Goal: Task Accomplishment & Management: Manage account settings

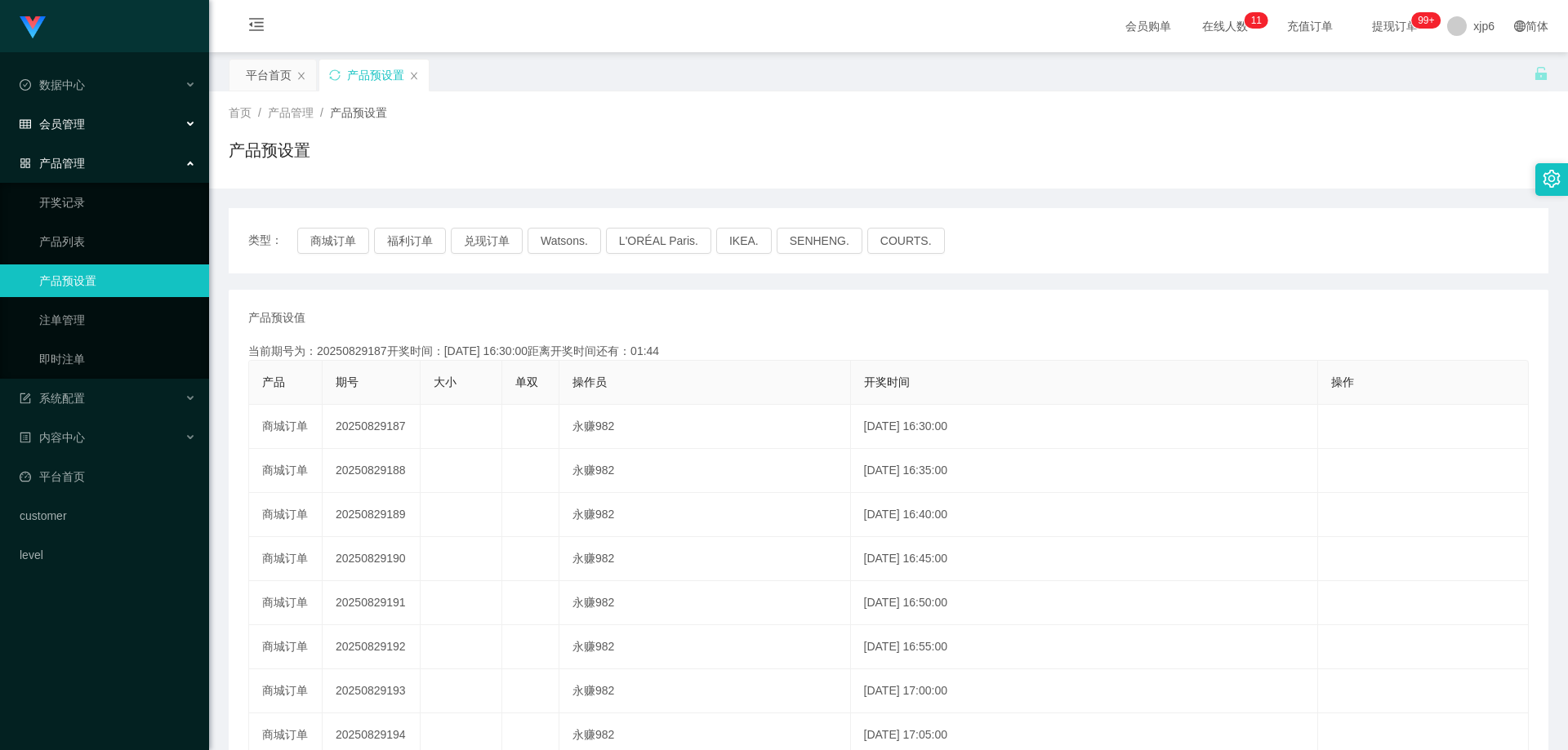
click at [67, 121] on span "会员管理" at bounding box center [52, 124] width 66 height 13
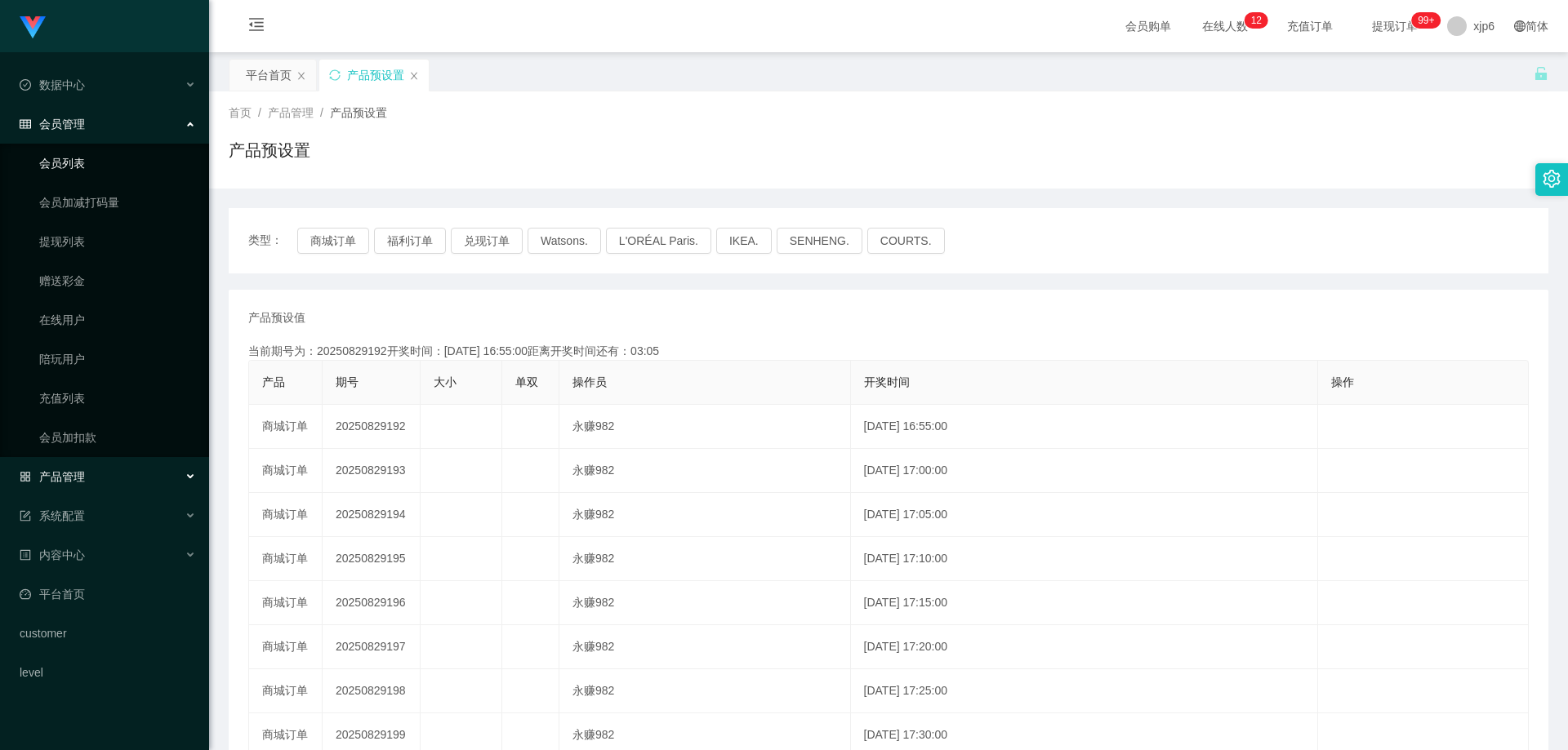
click at [109, 167] on link "会员列表" at bounding box center [117, 163] width 157 height 32
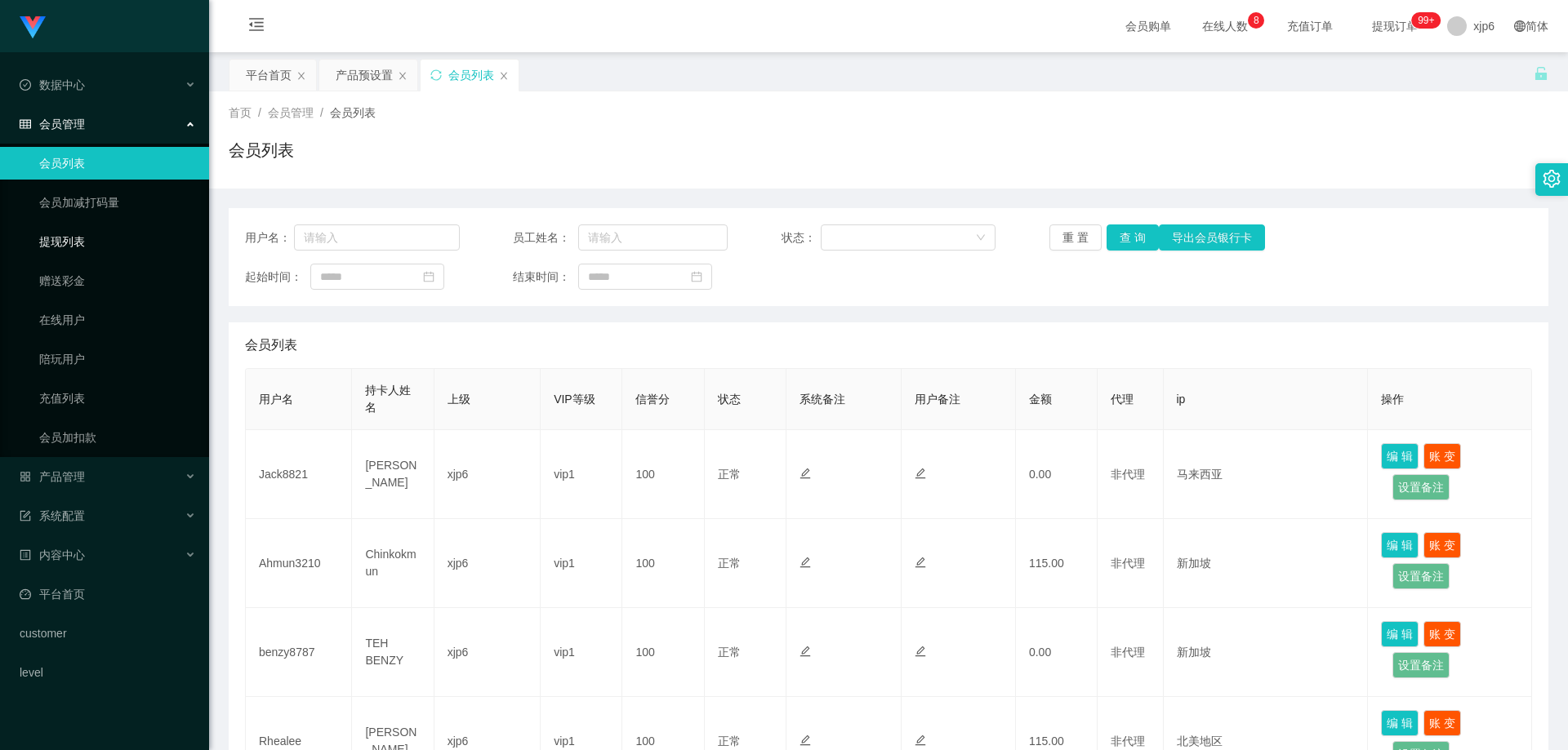
drag, startPoint x: 77, startPoint y: 250, endPoint x: 97, endPoint y: 170, distance: 82.5
click at [76, 249] on link "提现列表" at bounding box center [117, 241] width 157 height 32
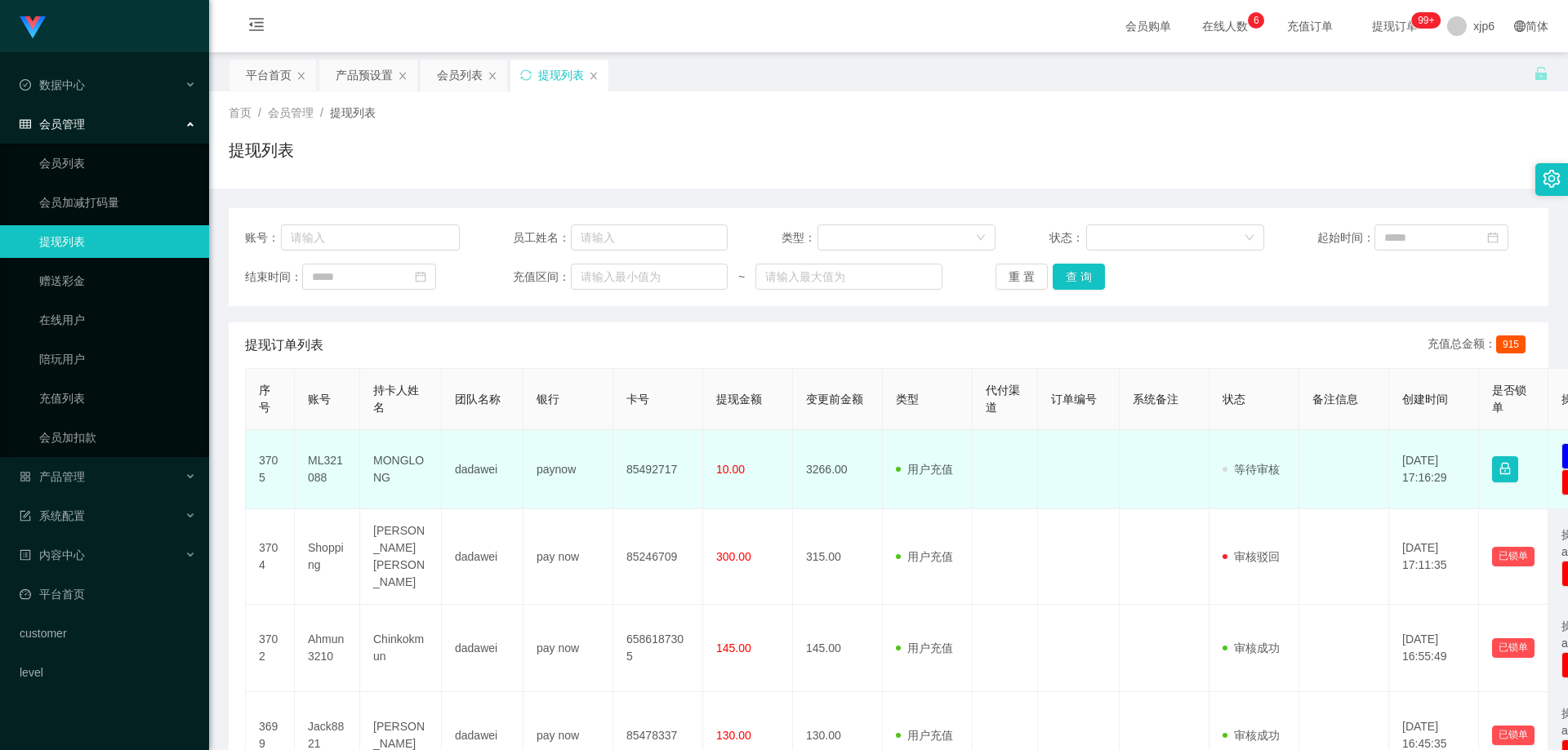
drag, startPoint x: 0, startPoint y: 0, endPoint x: 339, endPoint y: 486, distance: 592.6
click at [339, 486] on td "ML321088" at bounding box center [327, 470] width 66 height 79
drag, startPoint x: 335, startPoint y: 485, endPoint x: 305, endPoint y: 462, distance: 37.8
click at [302, 462] on td "ML321088" at bounding box center [327, 470] width 66 height 79
copy td "ML321088"
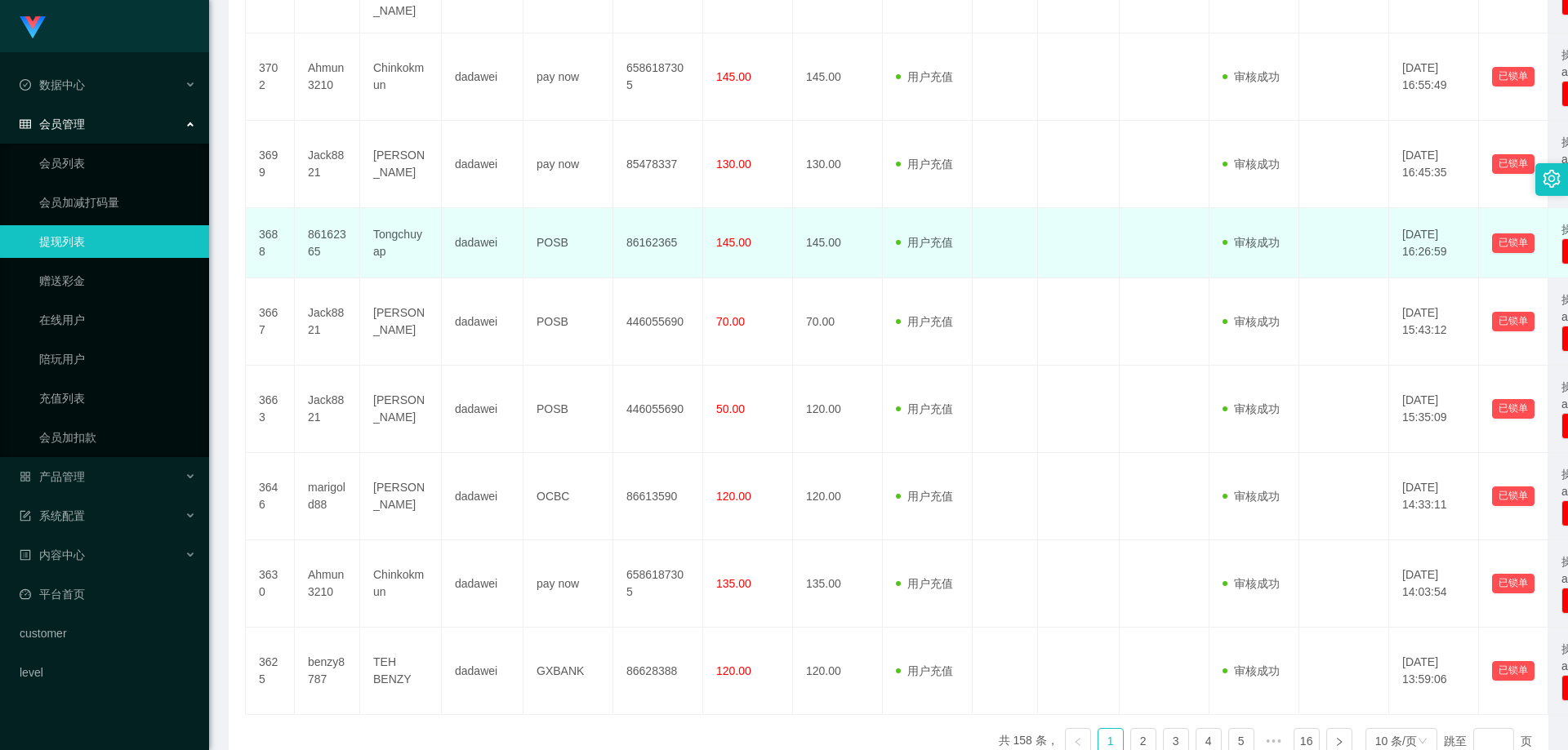
scroll to position [654, 0]
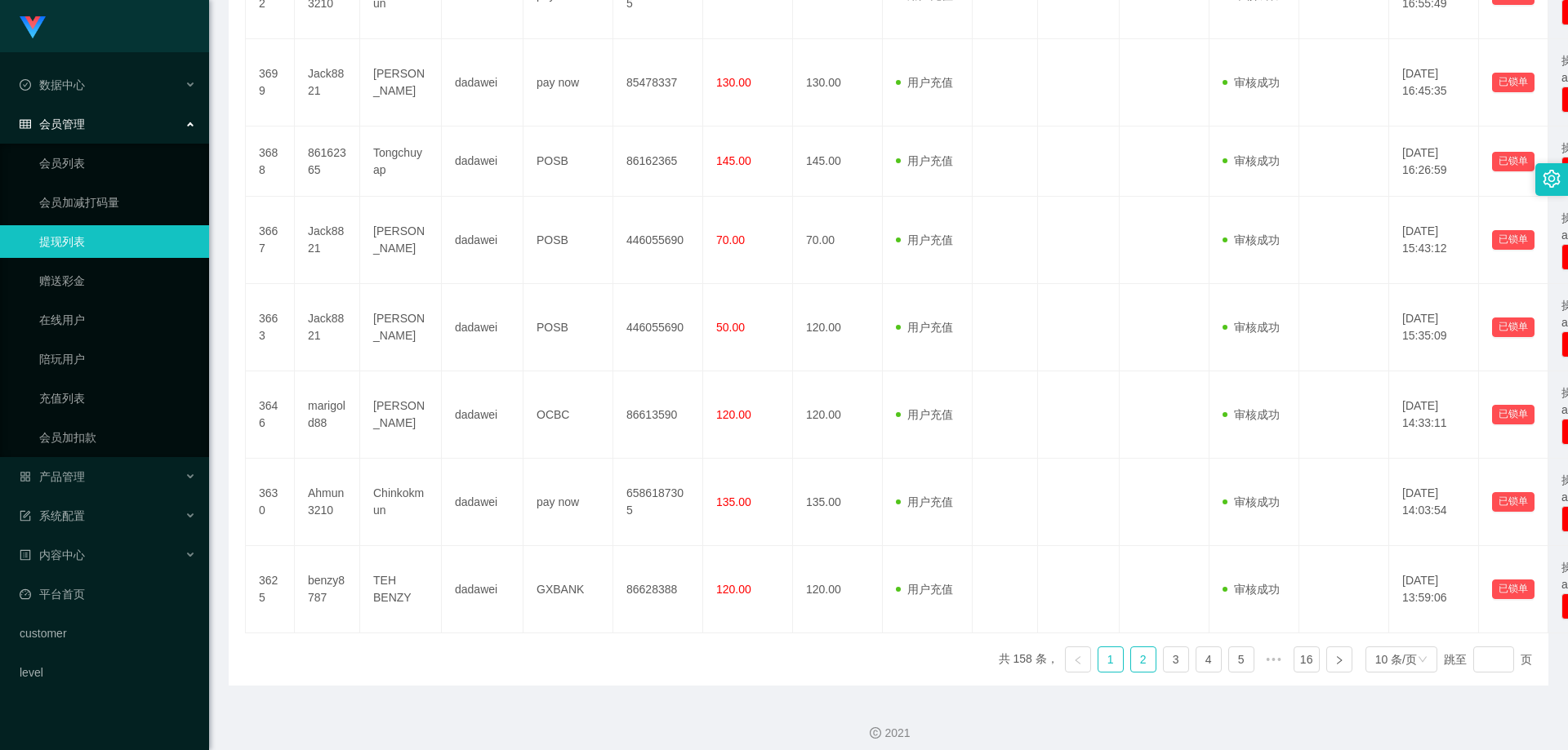
click at [1131, 649] on link "2" at bounding box center [1143, 659] width 24 height 24
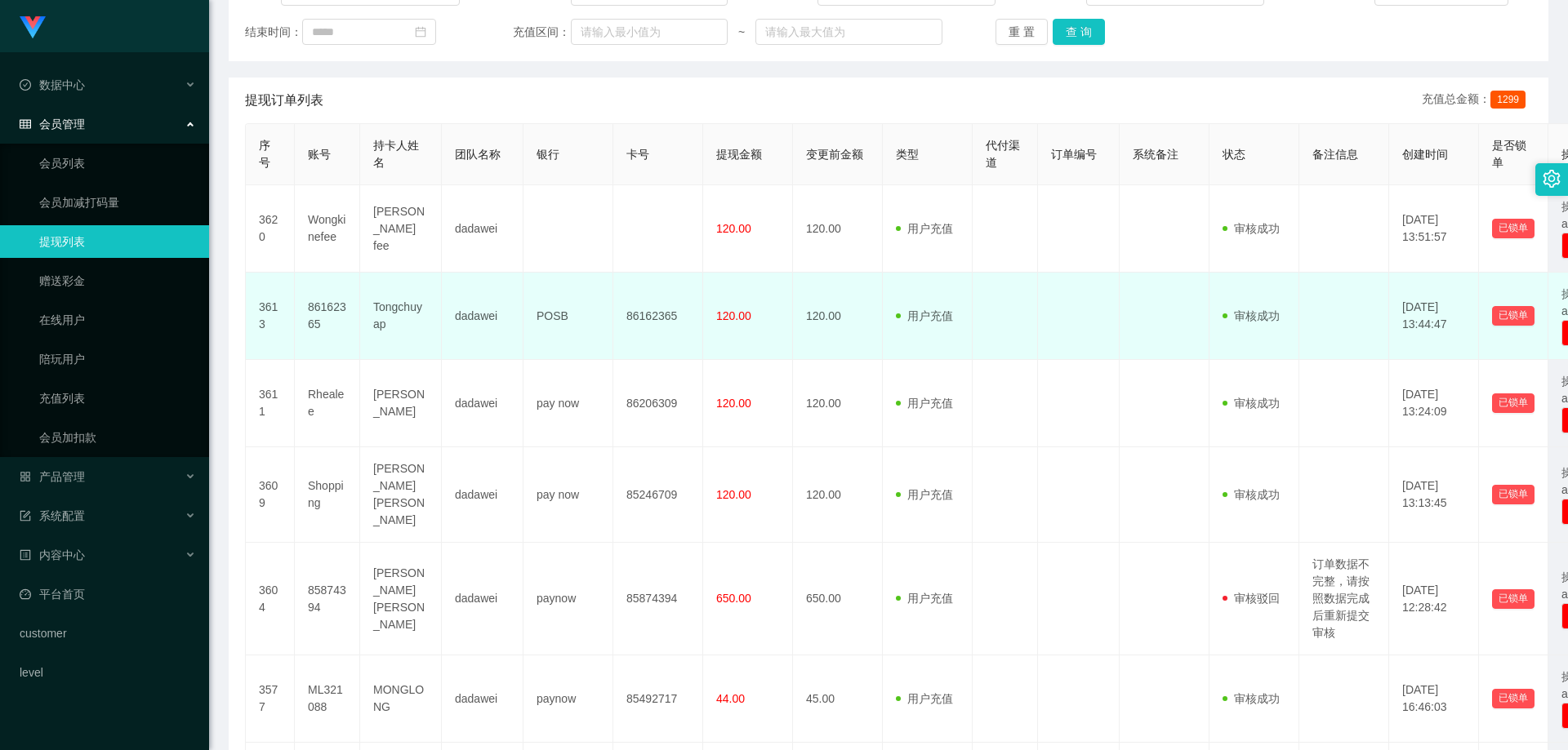
scroll to position [81, 0]
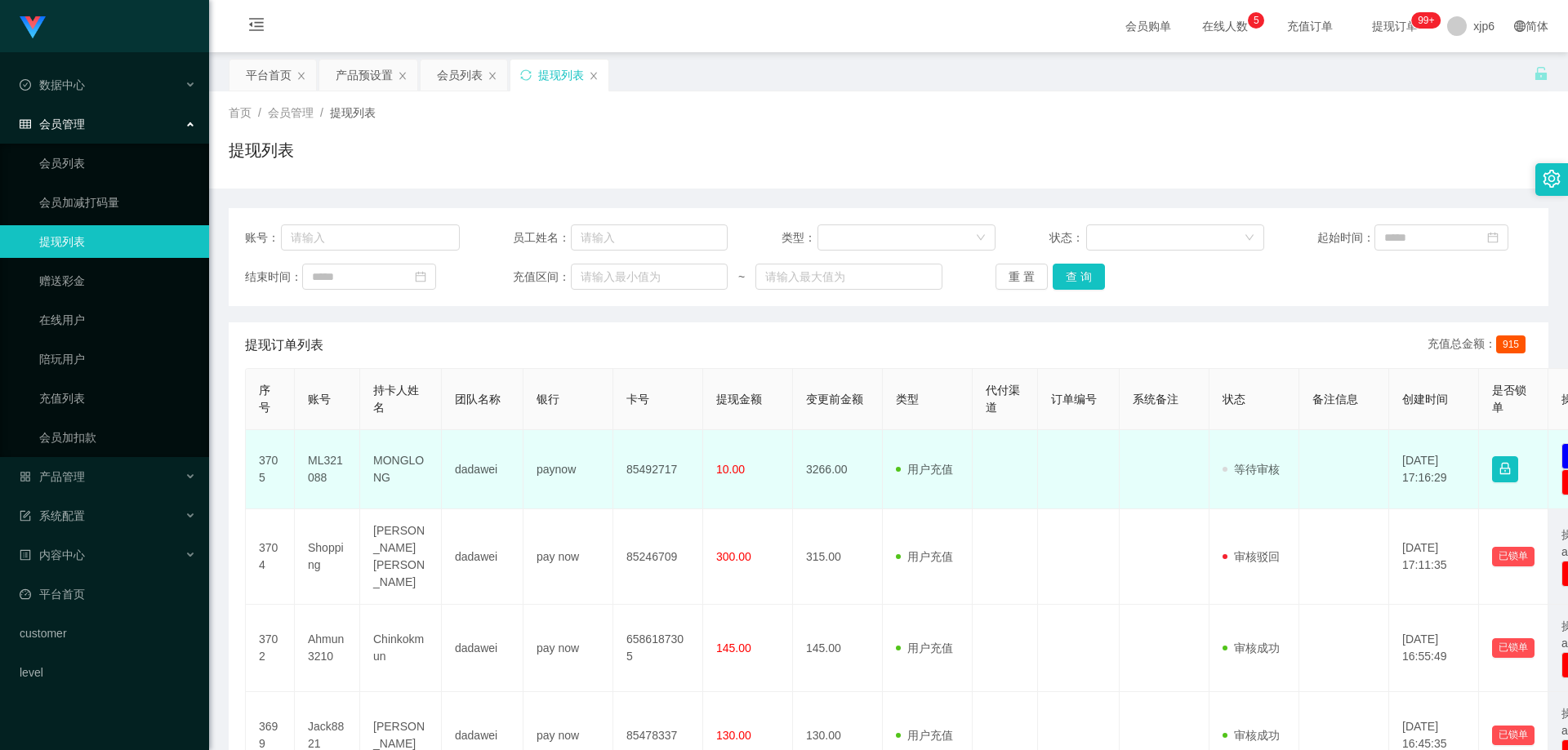
scroll to position [245, 0]
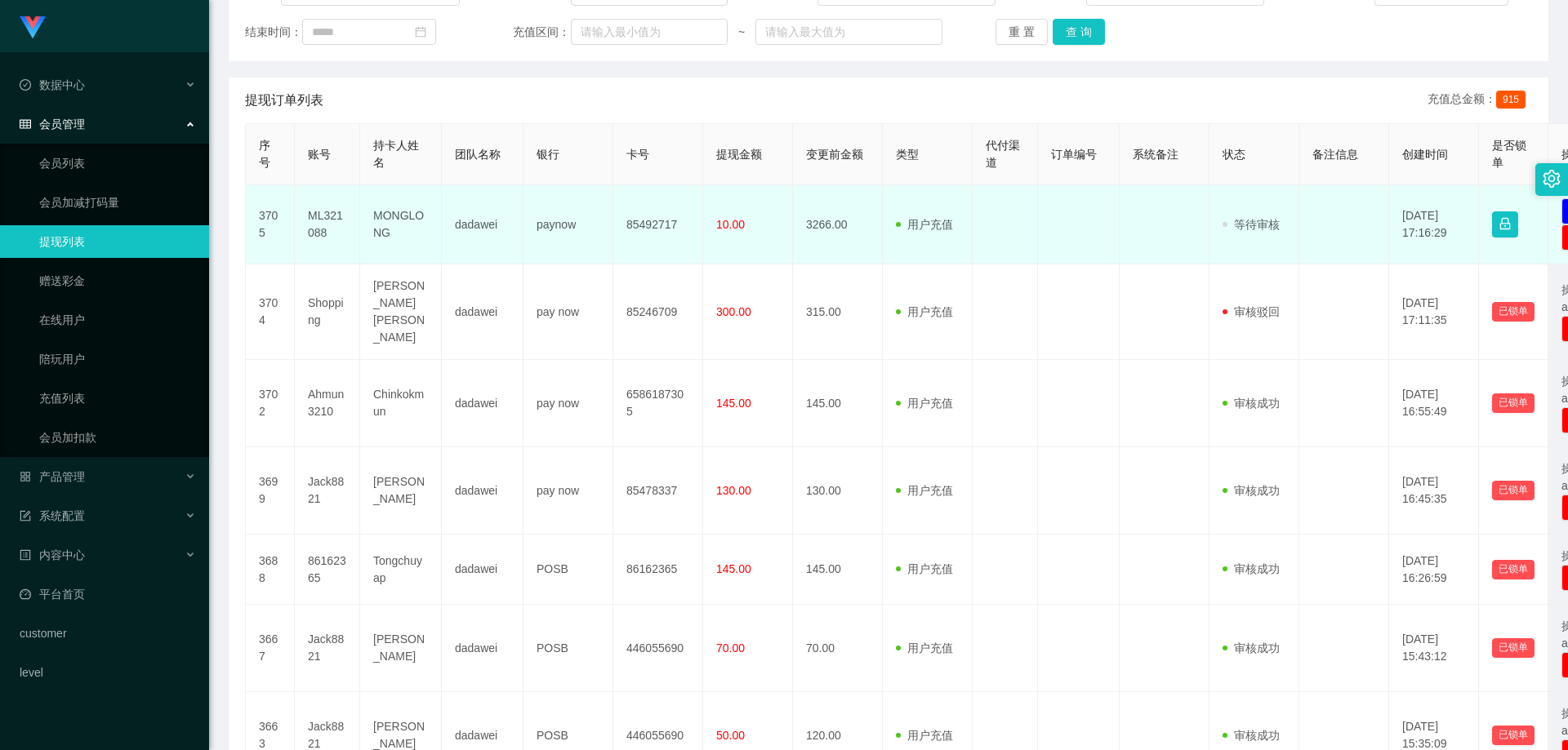
drag, startPoint x: 316, startPoint y: 244, endPoint x: 339, endPoint y: 243, distance: 23.0
click at [316, 244] on td "ML321088" at bounding box center [327, 225] width 66 height 79
drag, startPoint x: 339, startPoint y: 239, endPoint x: 306, endPoint y: 217, distance: 39.7
click at [306, 217] on td "ML321088" at bounding box center [327, 225] width 66 height 79
copy td "ML321088"
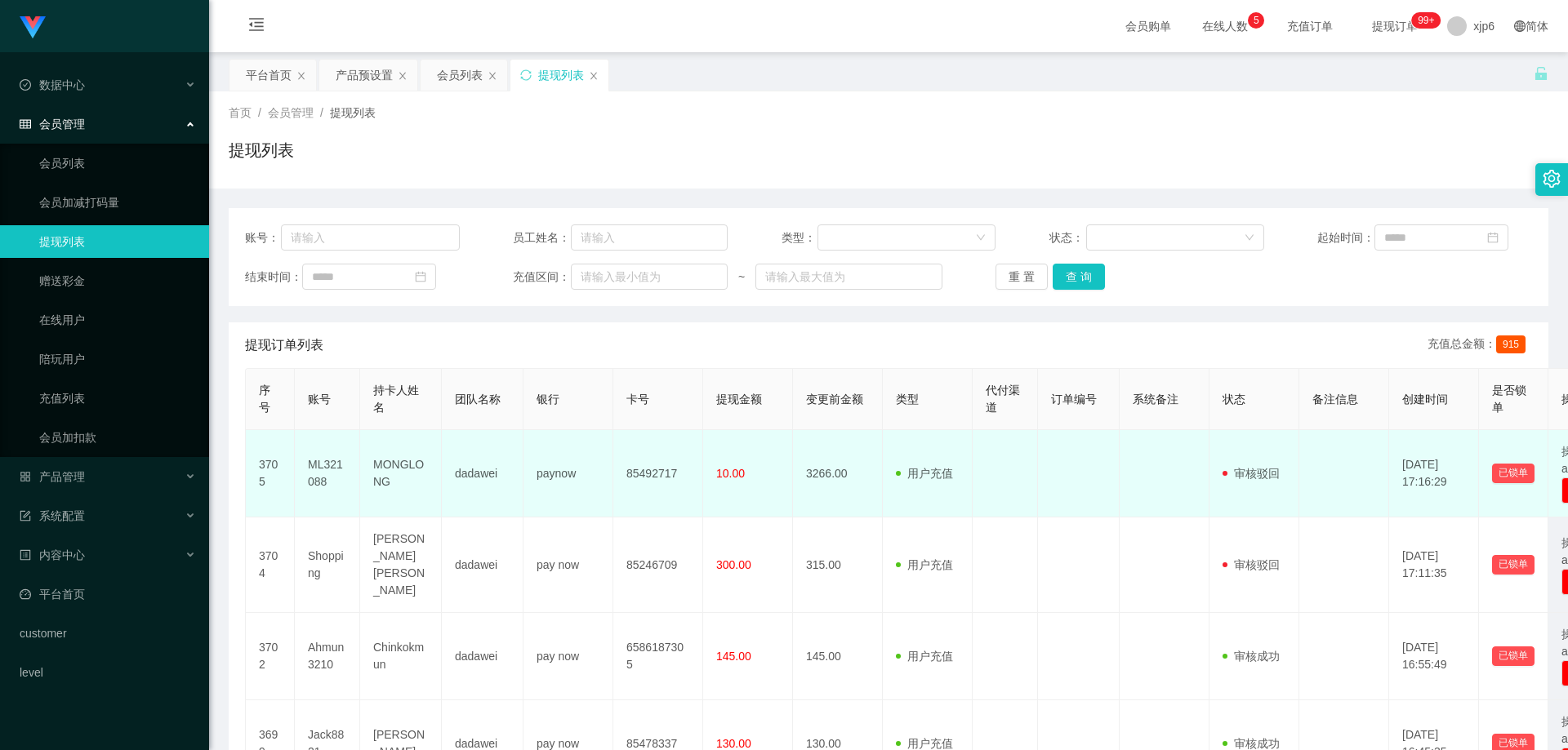
scroll to position [245, 0]
